Goal: Task Accomplishment & Management: Manage account settings

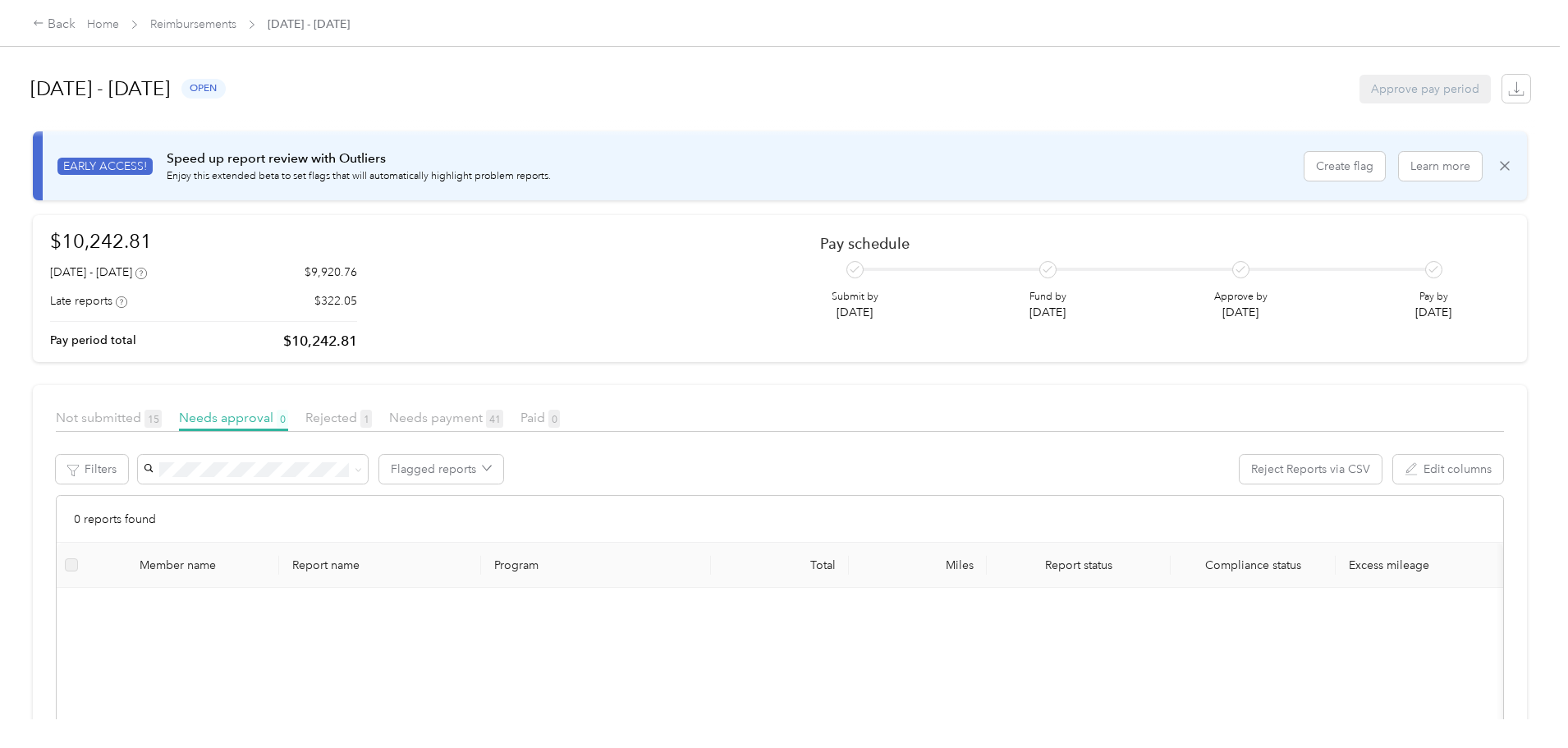
scroll to position [32, 0]
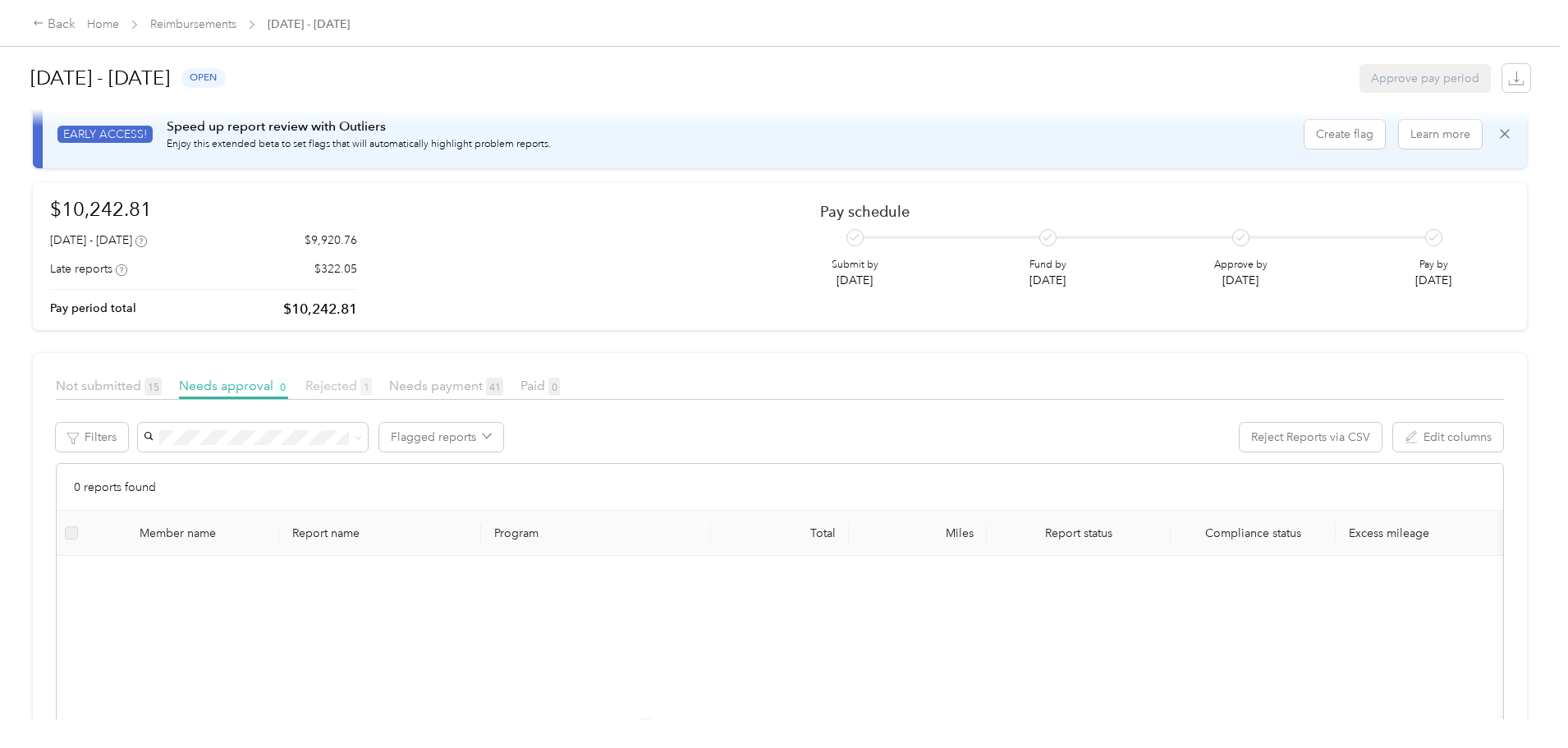
click at [372, 383] on span "Rejected 1" at bounding box center [339, 385] width 66 height 16
click at [288, 389] on span "Needs approval 0" at bounding box center [233, 385] width 109 height 16
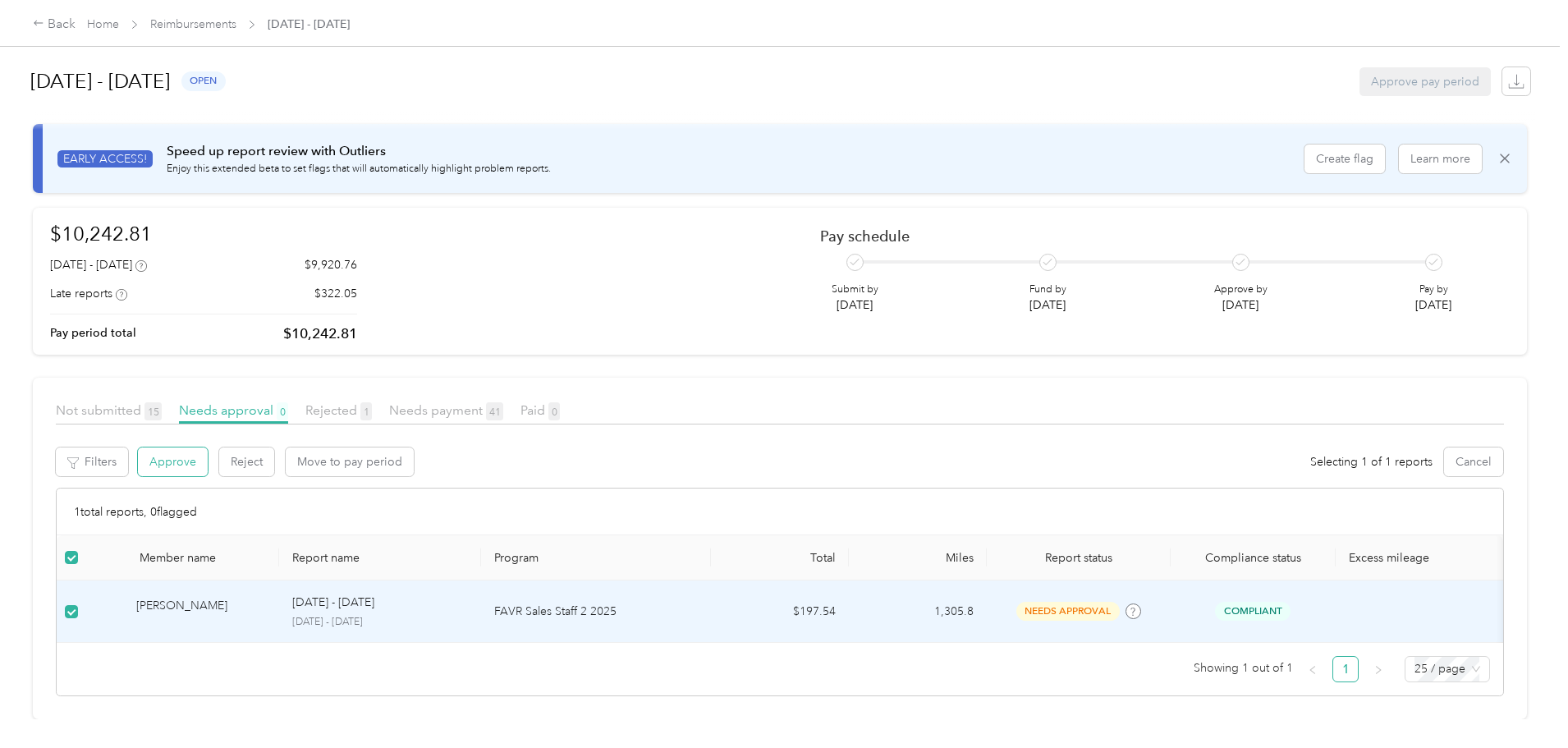
click at [208, 447] on button "Approve" at bounding box center [172, 461] width 70 height 29
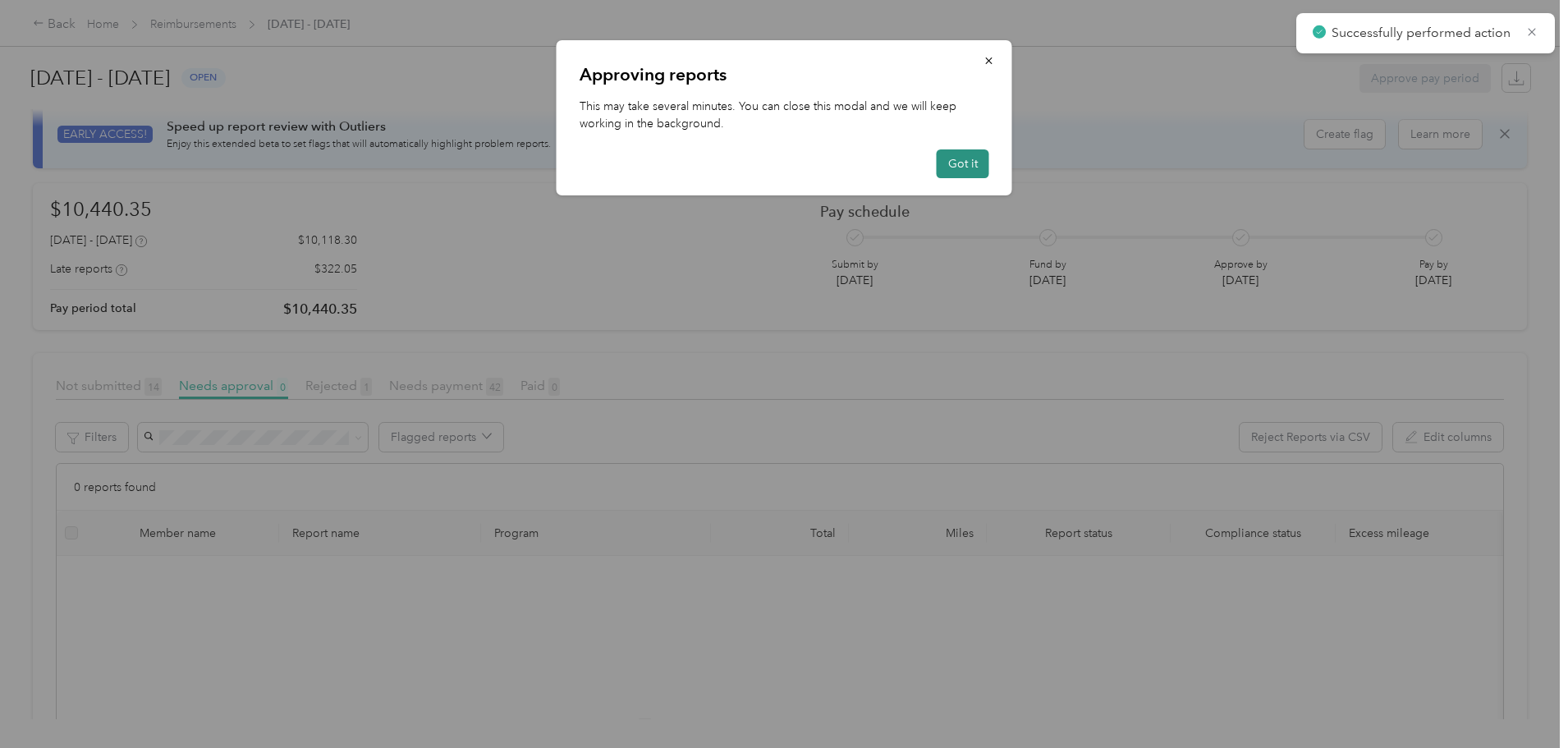
click at [977, 163] on button "Got it" at bounding box center [963, 164] width 52 height 29
